Goal: Task Accomplishment & Management: Manage account settings

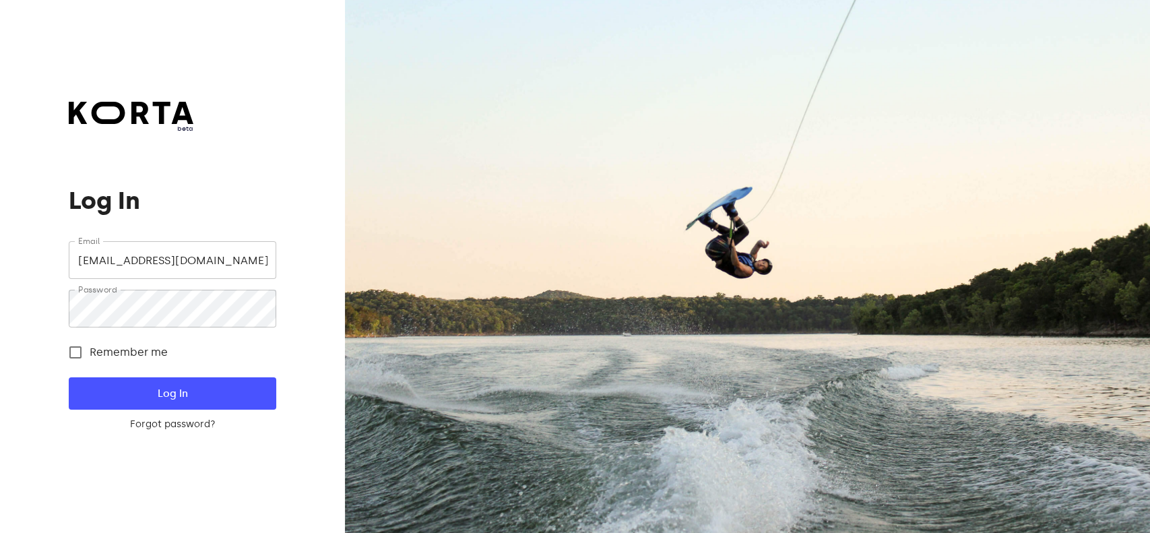
click at [202, 255] on input "[EMAIL_ADDRESS][DOMAIN_NAME]" at bounding box center [172, 260] width 207 height 38
click at [228, 257] on input "[EMAIL_ADDRESS][DOMAIN_NAME]" at bounding box center [172, 260] width 207 height 38
drag, startPoint x: 233, startPoint y: 267, endPoint x: 0, endPoint y: 274, distance: 233.2
click at [0, 274] on div "beta Log In Email [EMAIL_ADDRESS][DOMAIN_NAME] Email Password Password Remember…" at bounding box center [172, 266] width 345 height 533
paste input "figabistro"
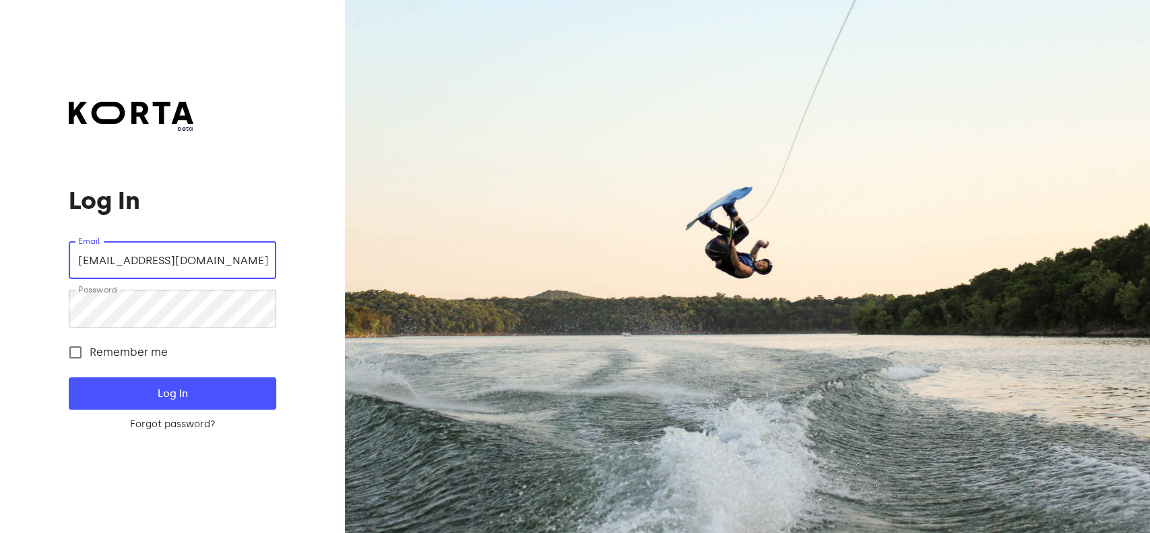
type input "[EMAIL_ADDRESS][DOMAIN_NAME]"
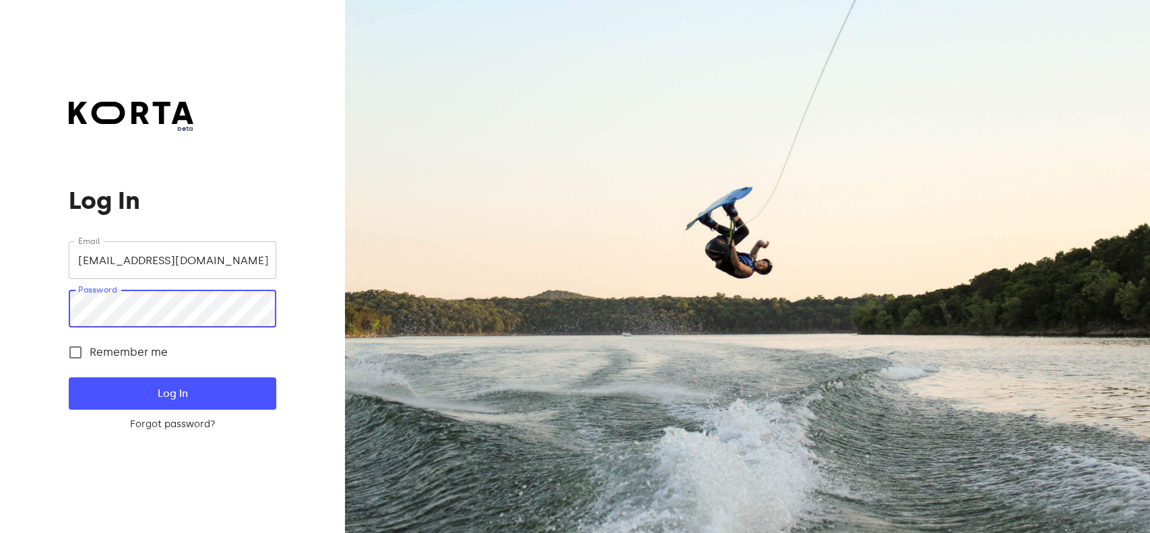
click at [22, 310] on div "beta Log In Email [EMAIL_ADDRESS][DOMAIN_NAME] Email Password Password Remember…" at bounding box center [172, 266] width 345 height 533
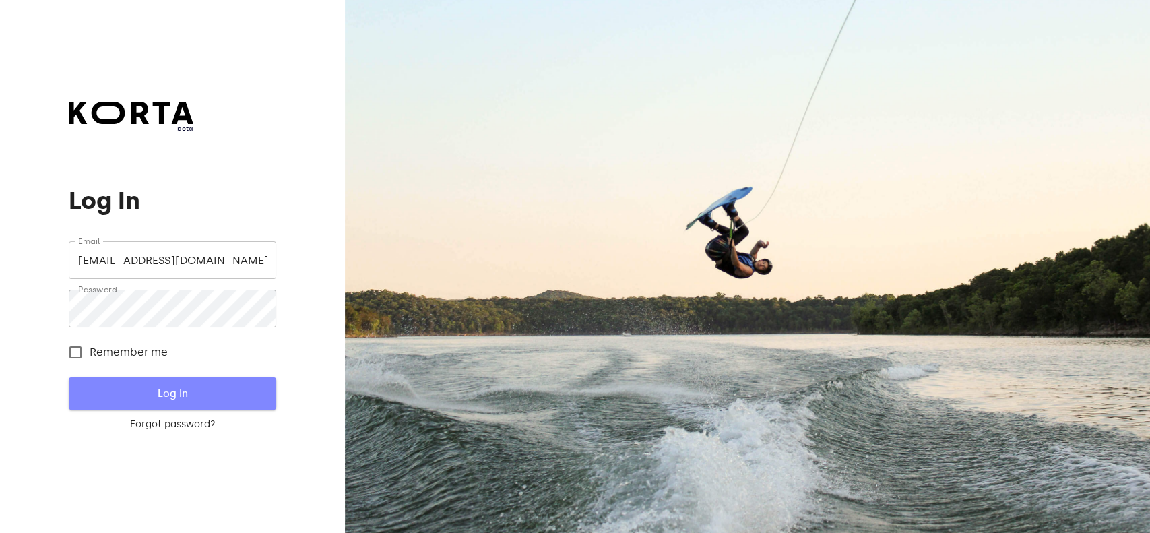
click at [205, 387] on span "Log In" at bounding box center [172, 394] width 164 height 18
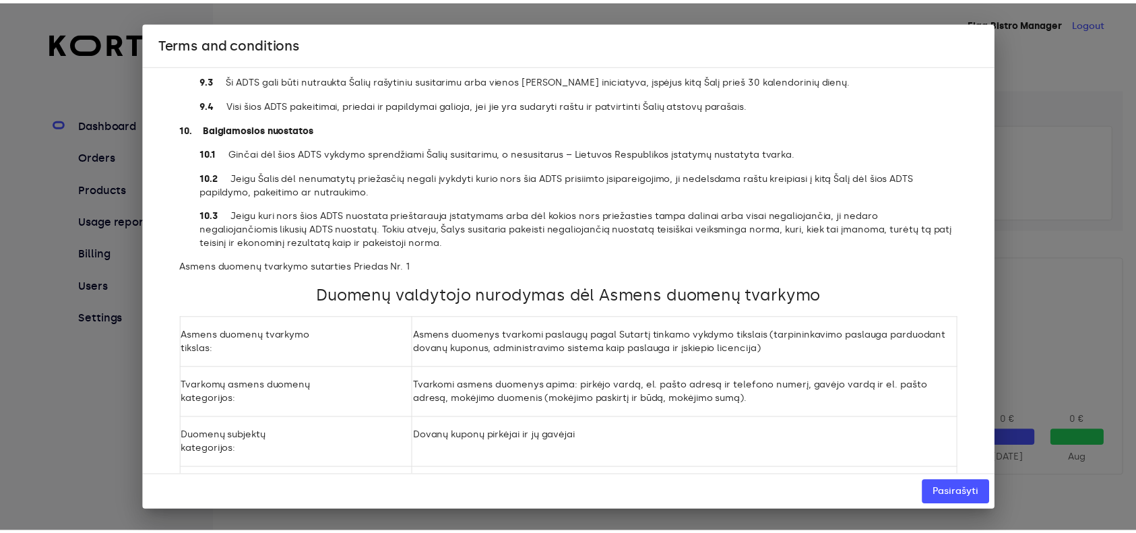
scroll to position [8187, 0]
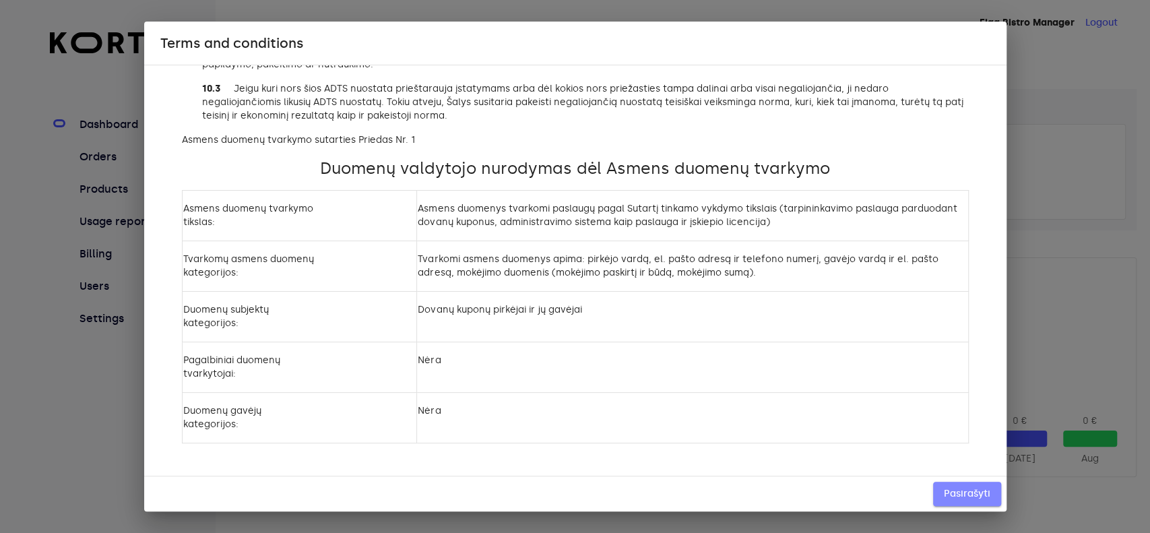
click at [975, 494] on span "Pasirašyti" at bounding box center [967, 494] width 46 height 17
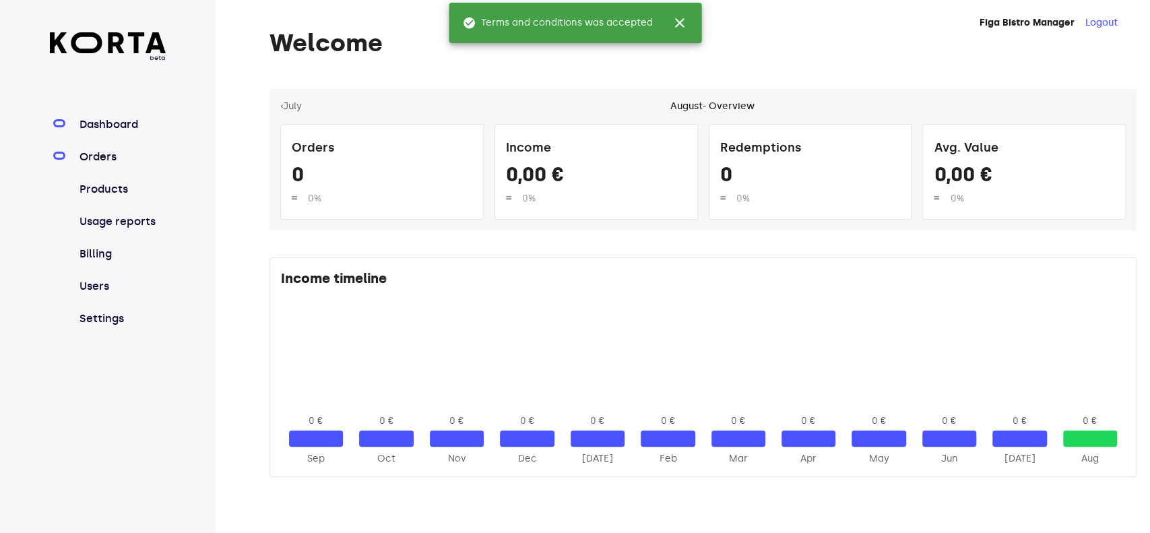
click at [102, 159] on link "Orders" at bounding box center [122, 157] width 90 height 16
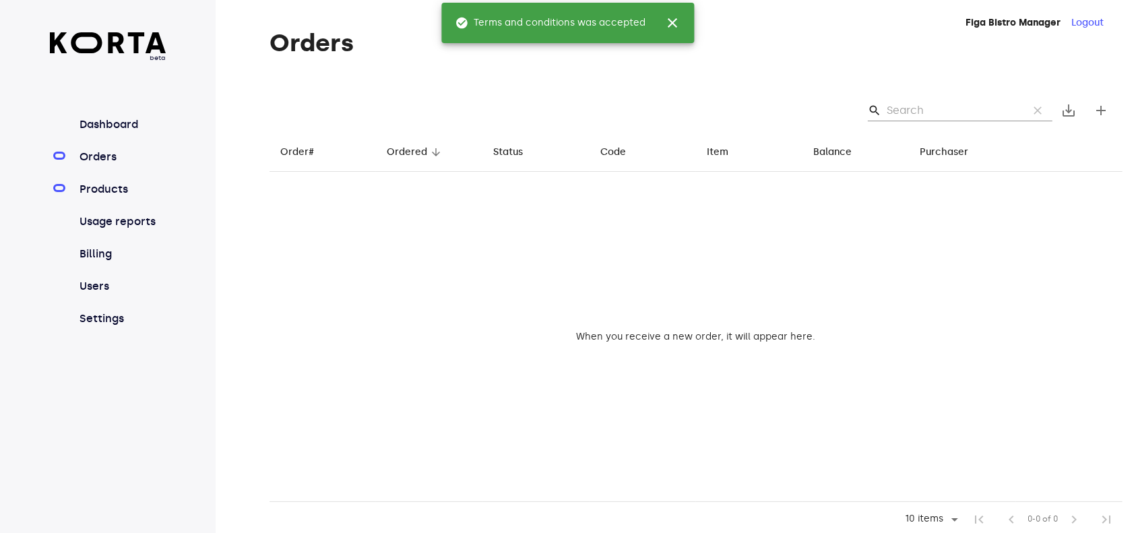
click at [102, 191] on link "Products" at bounding box center [122, 189] width 90 height 16
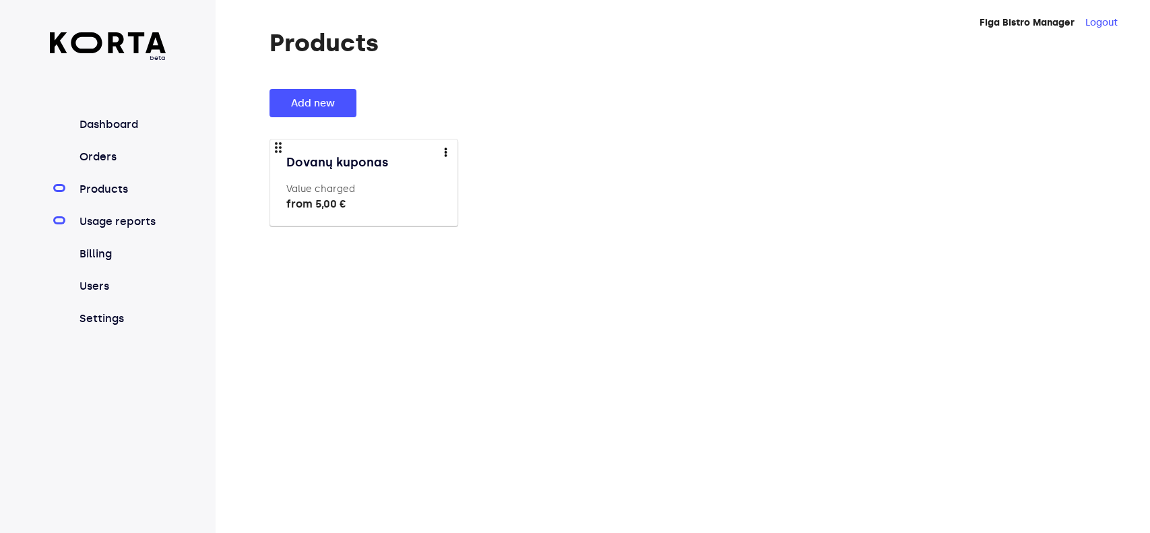
click at [102, 222] on link "Usage reports" at bounding box center [122, 222] width 90 height 16
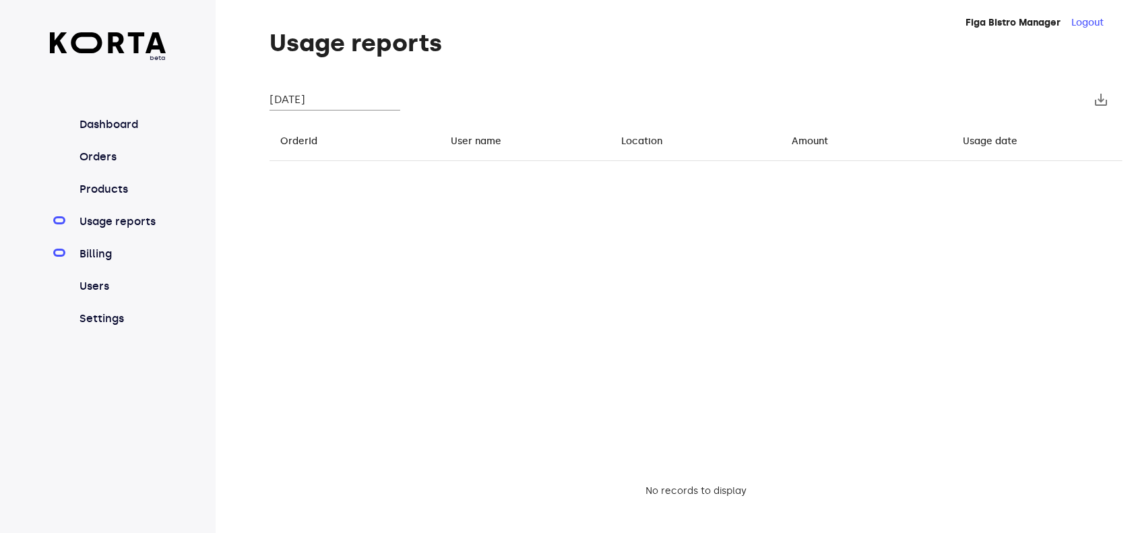
click at [94, 251] on link "Billing" at bounding box center [122, 254] width 90 height 16
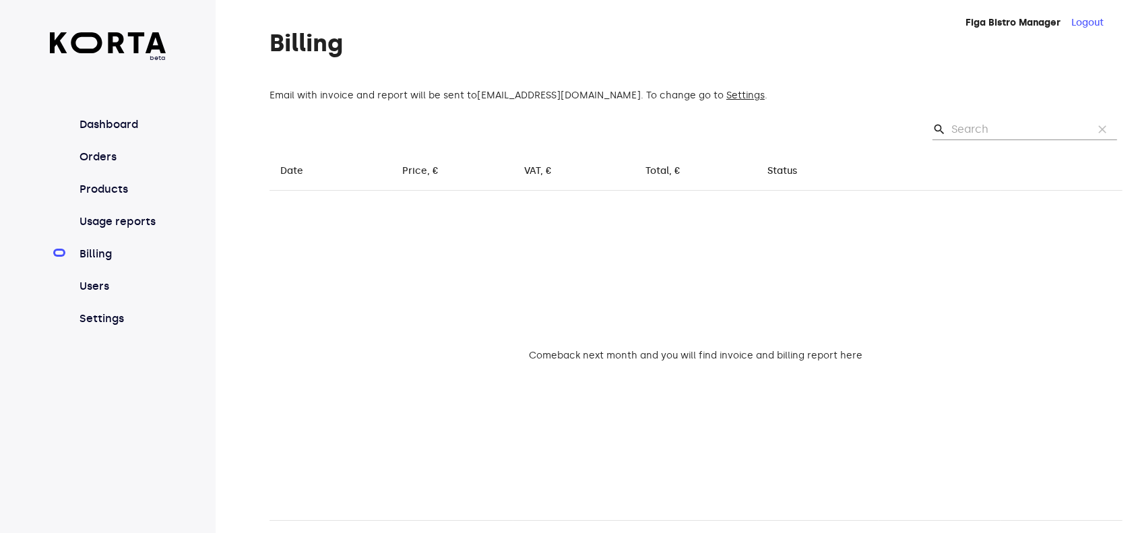
click at [92, 305] on nav "Dashboard Orders Products Usage reports Billing Users Settings" at bounding box center [108, 222] width 117 height 210
click at [102, 285] on link "Users" at bounding box center [122, 286] width 90 height 16
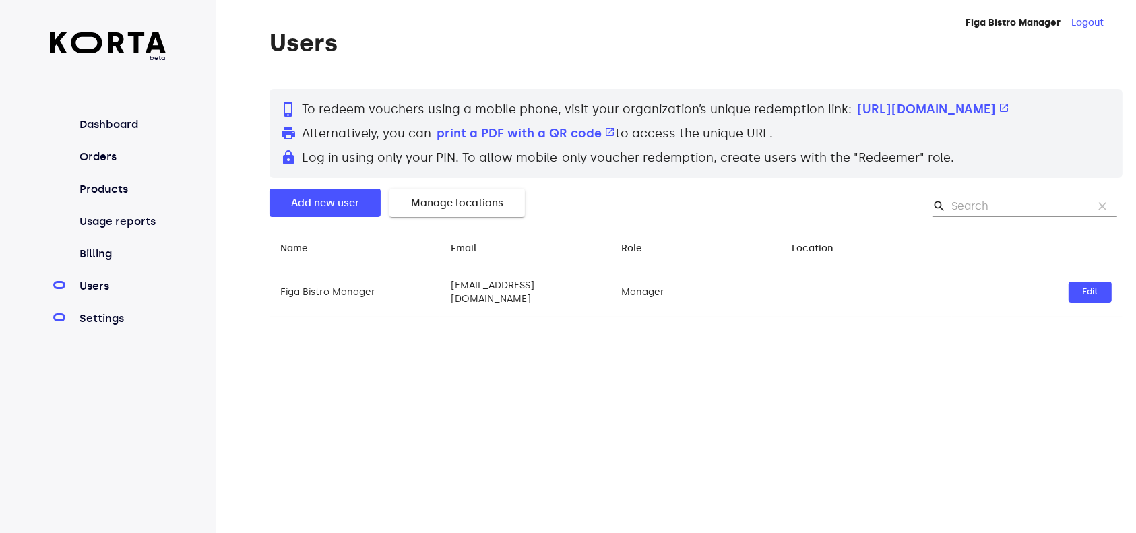
click at [97, 314] on link "Settings" at bounding box center [122, 319] width 90 height 16
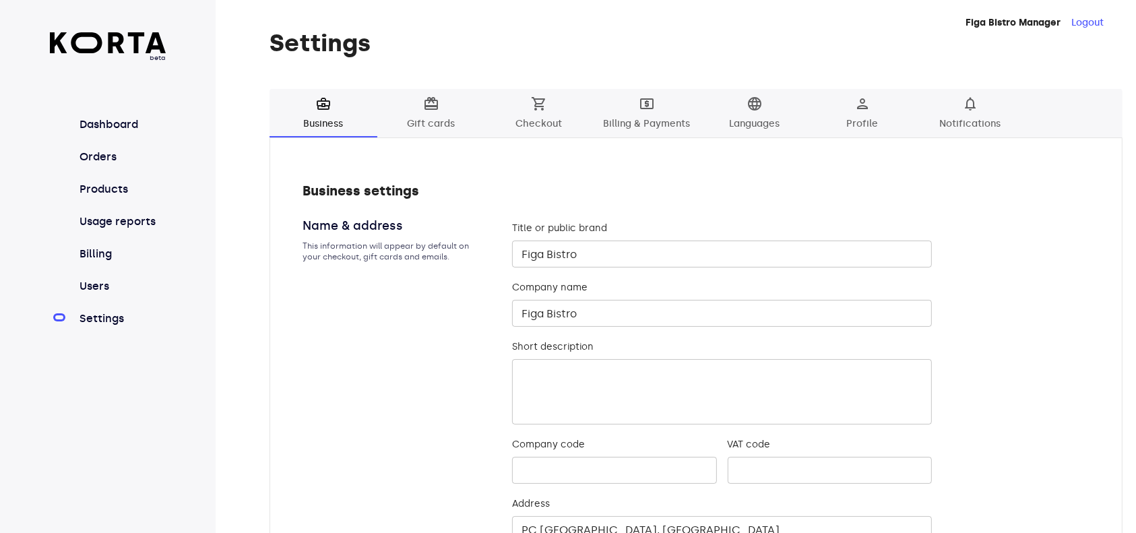
click at [652, 113] on span "local_atm Billing & Payments" at bounding box center [647, 114] width 92 height 37
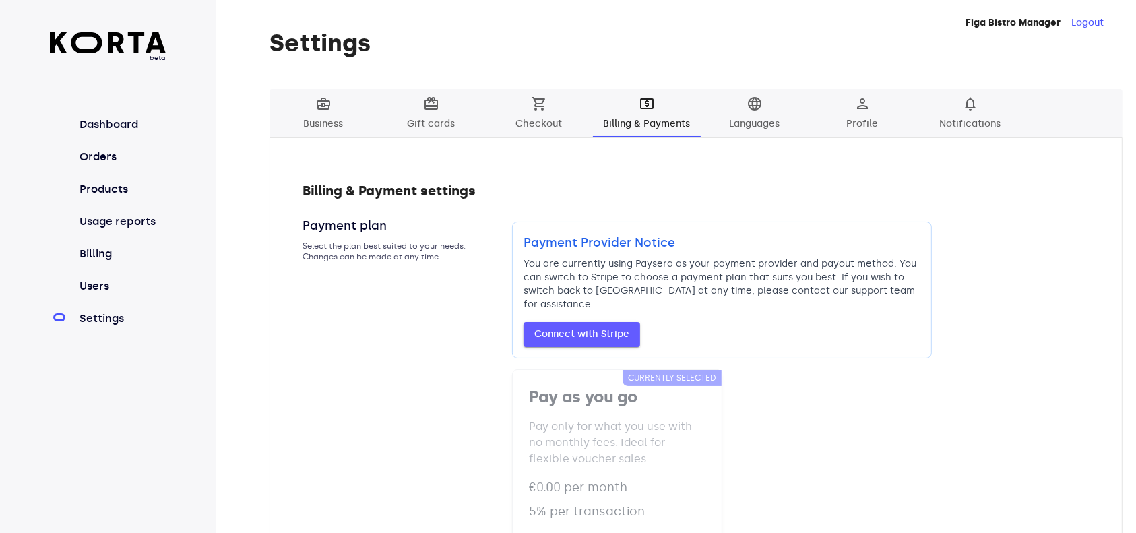
click at [427, 108] on span "card_giftcard" at bounding box center [431, 104] width 16 height 16
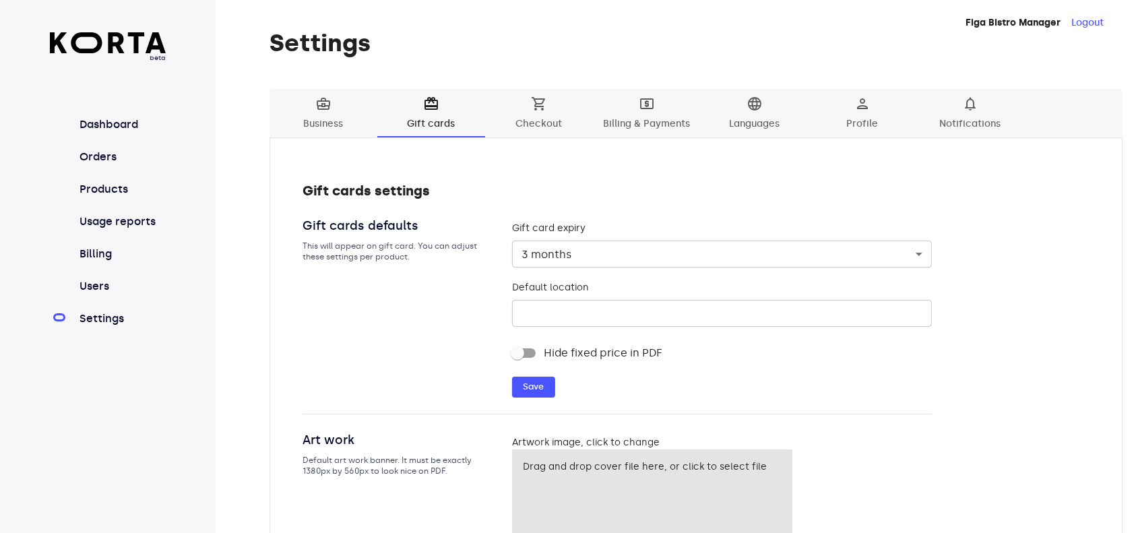
click at [335, 101] on span "business_center Business" at bounding box center [324, 114] width 92 height 37
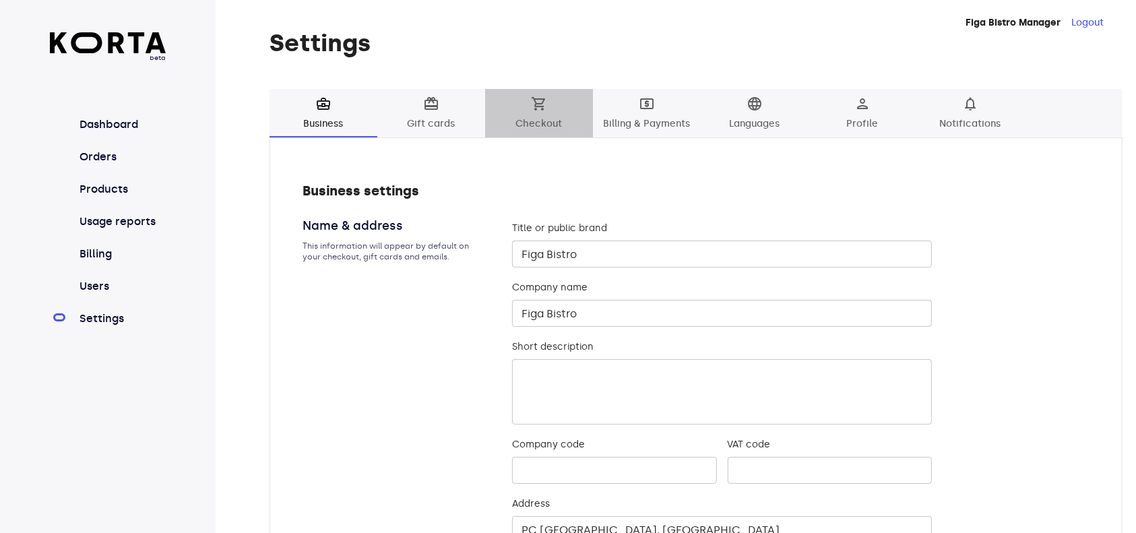
click at [544, 96] on span "shopping_cart" at bounding box center [539, 104] width 16 height 16
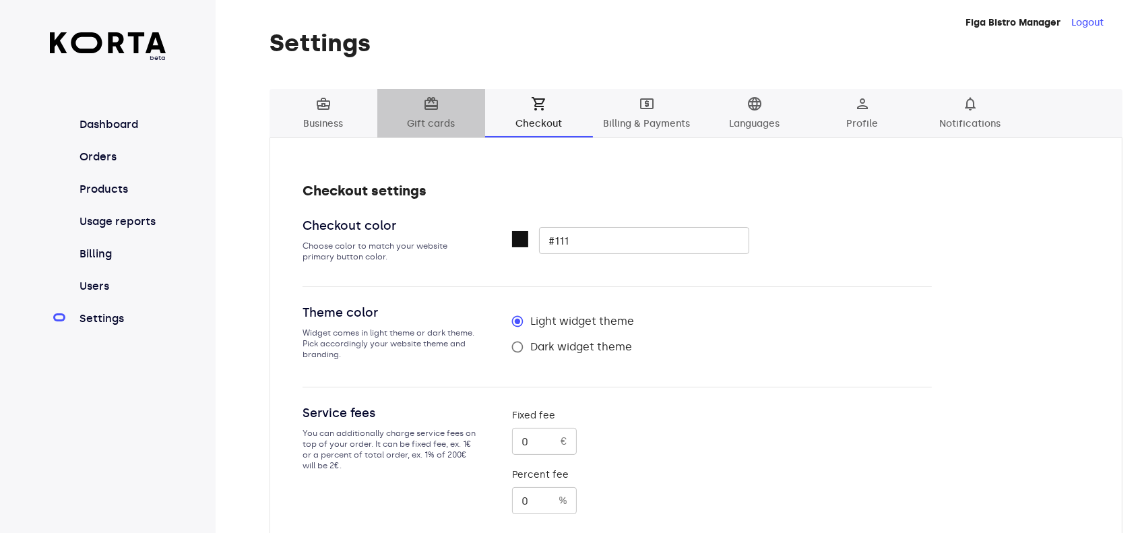
click at [430, 113] on span "card_giftcard Gift cards" at bounding box center [431, 114] width 92 height 37
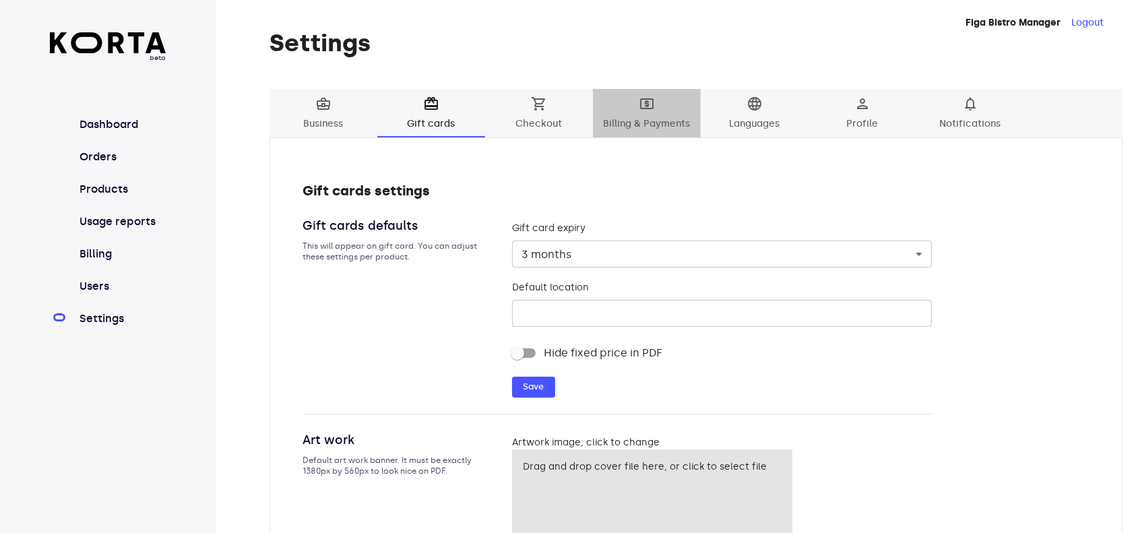
click at [635, 115] on span "local_atm Billing & Payments" at bounding box center [647, 114] width 92 height 37
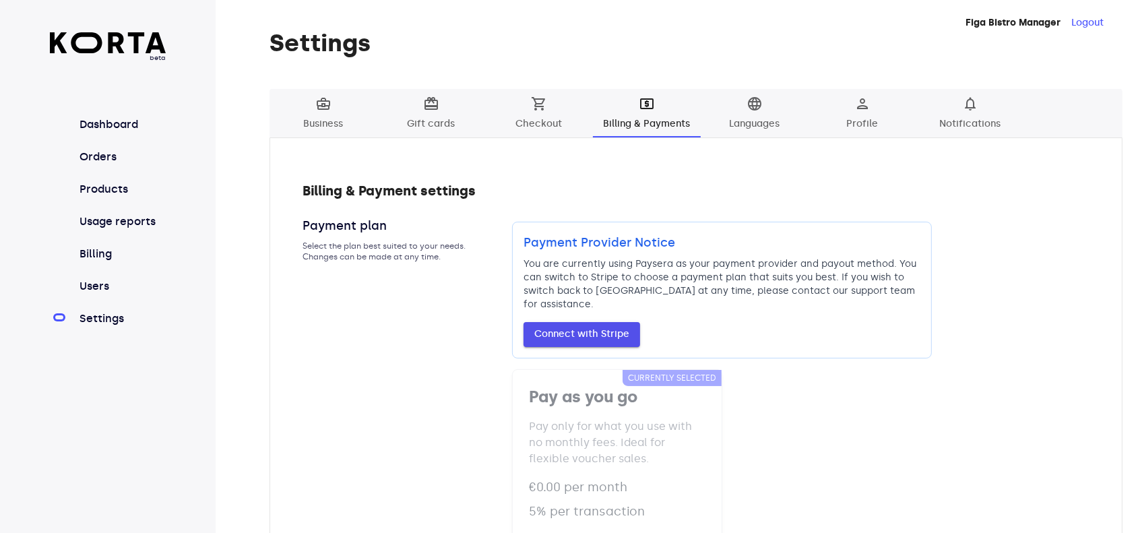
click at [610, 340] on span "Connect with Stripe" at bounding box center [581, 334] width 95 height 17
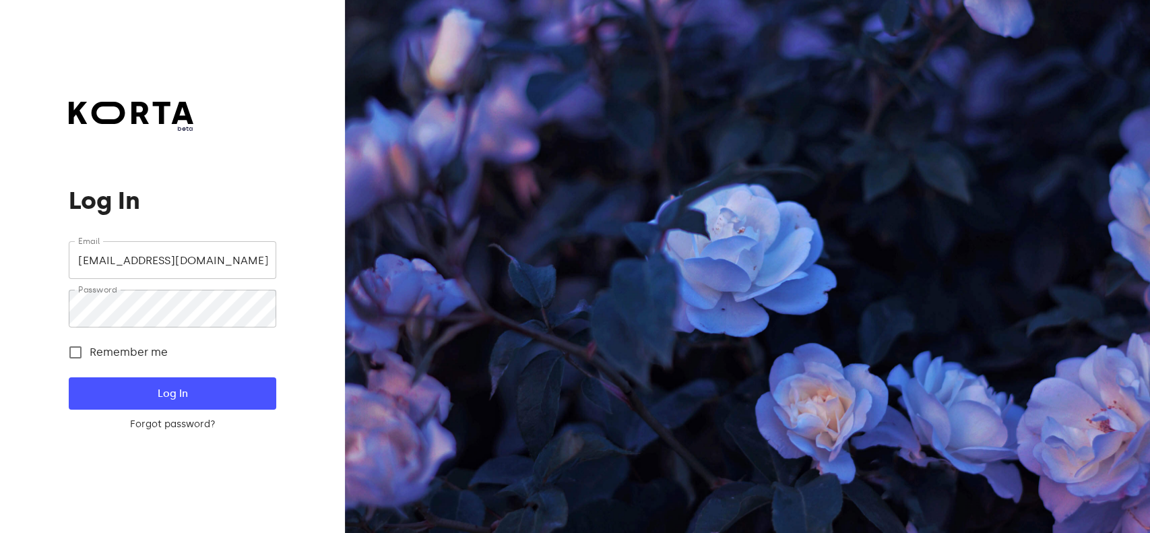
click at [162, 264] on input "[EMAIL_ADDRESS][DOMAIN_NAME]" at bounding box center [172, 260] width 207 height 38
drag, startPoint x: 162, startPoint y: 263, endPoint x: 96, endPoint y: 257, distance: 66.4
click at [96, 257] on input "[EMAIL_ADDRESS][DOMAIN_NAME]" at bounding box center [172, 260] width 207 height 38
type input "info@grilllondon.lt"
click at [135, 391] on span "Log In" at bounding box center [172, 394] width 164 height 18
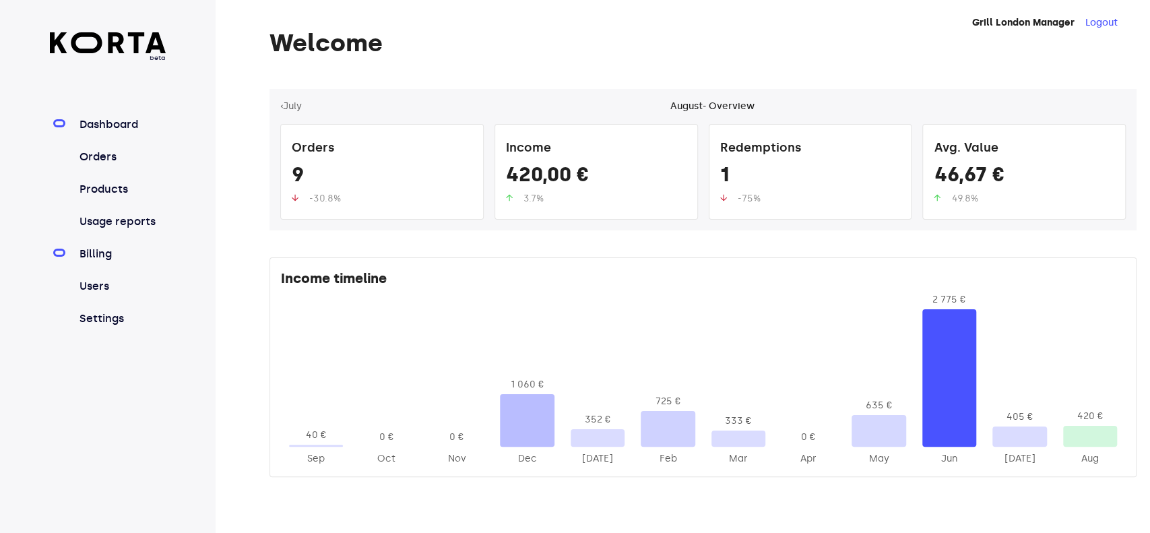
click at [101, 260] on link "Billing" at bounding box center [122, 254] width 90 height 16
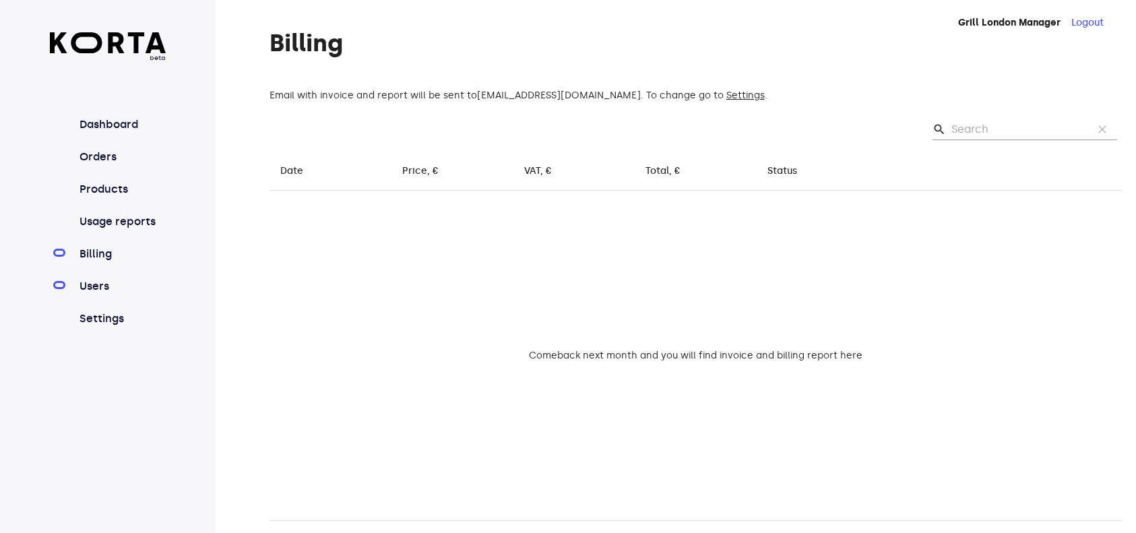
click at [99, 286] on link "Users" at bounding box center [122, 286] width 90 height 16
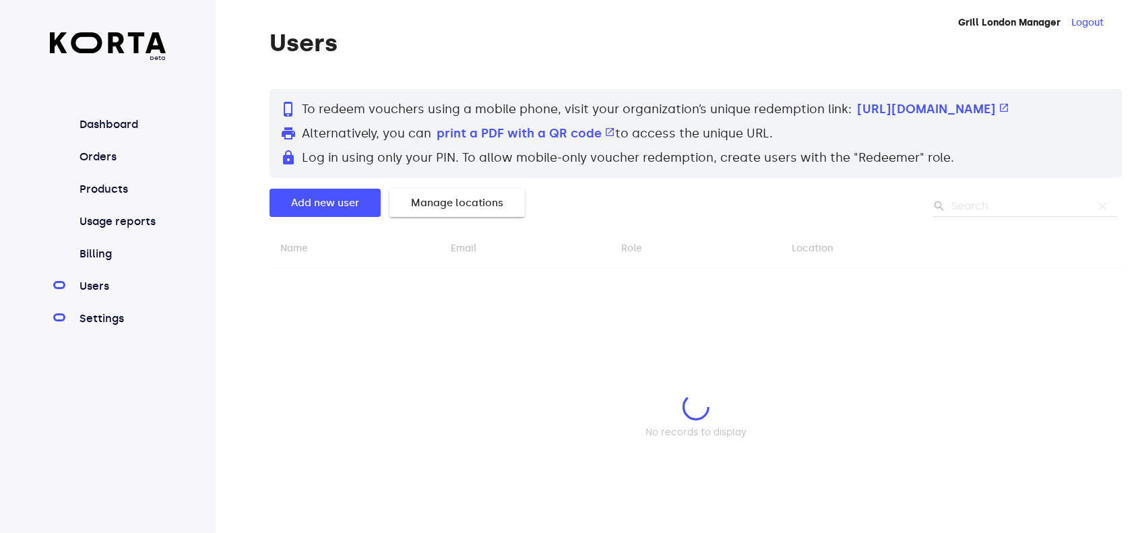
click at [114, 317] on link "Settings" at bounding box center [122, 319] width 90 height 16
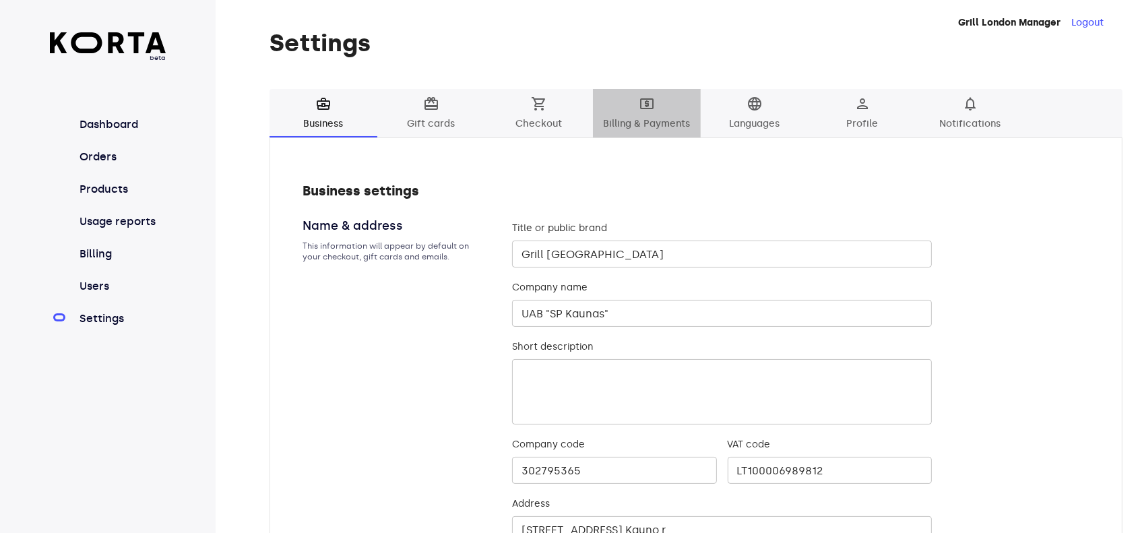
click at [670, 118] on span "local_atm Billing & Payments" at bounding box center [647, 114] width 92 height 37
